Goal: Task Accomplishment & Management: Manage account settings

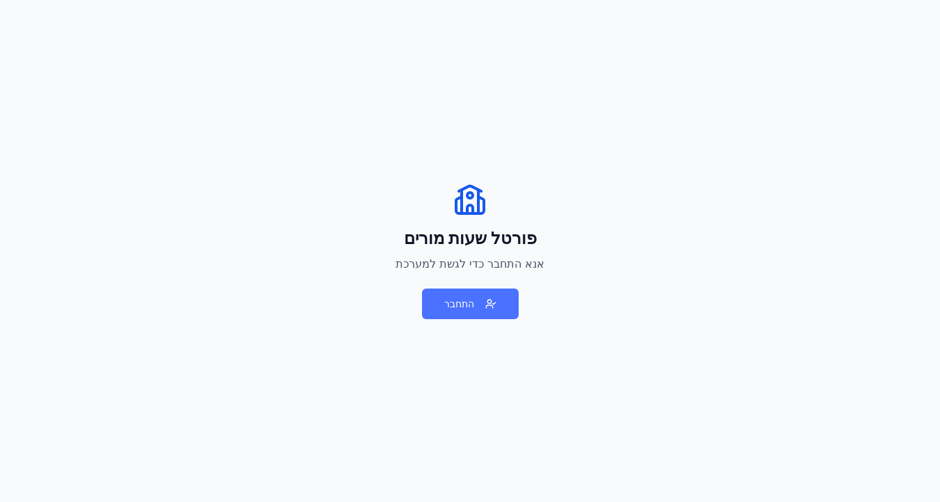
click at [489, 307] on button "התחבר" at bounding box center [470, 304] width 97 height 31
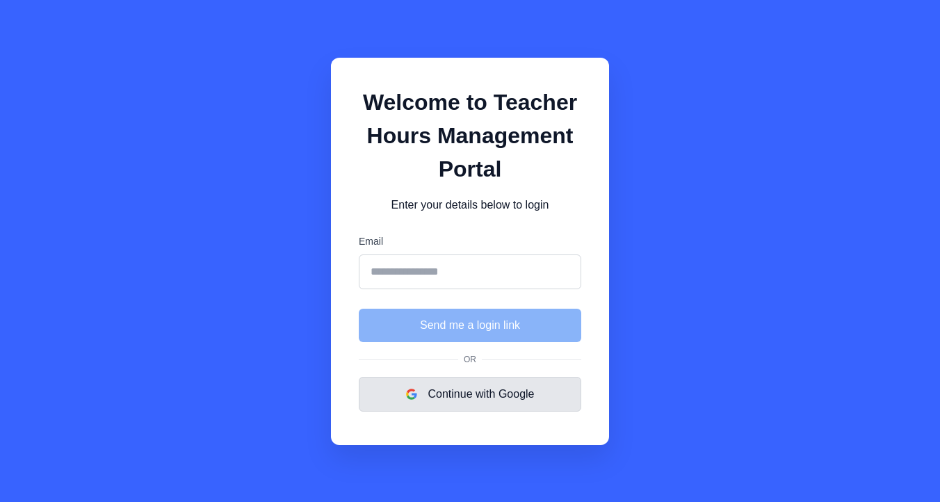
click at [481, 396] on button "Continue with Google" at bounding box center [470, 394] width 223 height 35
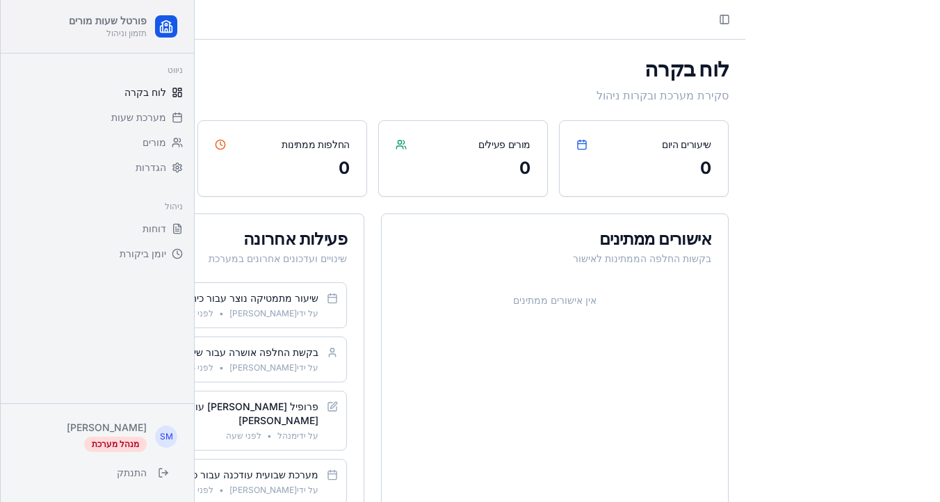
click at [335, 77] on h1 "לוח בקרה" at bounding box center [373, 68] width 712 height 25
click at [216, 24] on div "Toggle Sidebar יום שני, 15 בספטמבר 2025" at bounding box center [373, 19] width 746 height 39
